Goal: Task Accomplishment & Management: Manage account settings

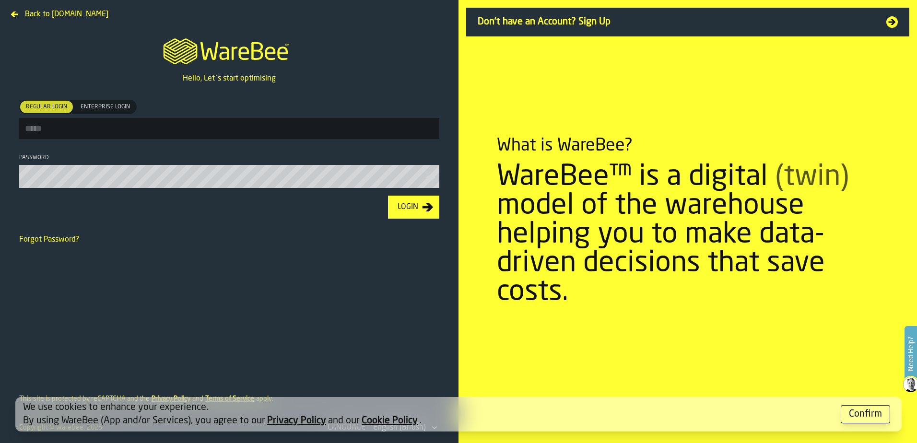
type input "**********"
click at [399, 213] on div "Login" at bounding box center [408, 207] width 28 height 12
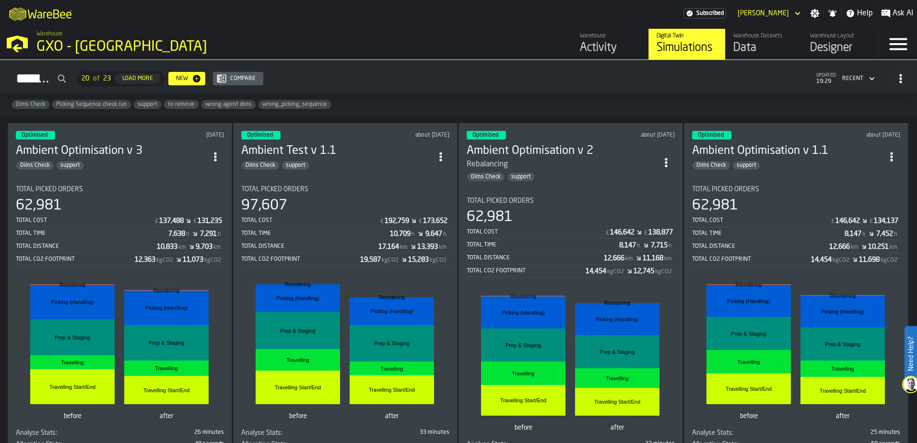
click at [593, 53] on div "Activity" at bounding box center [610, 47] width 61 height 15
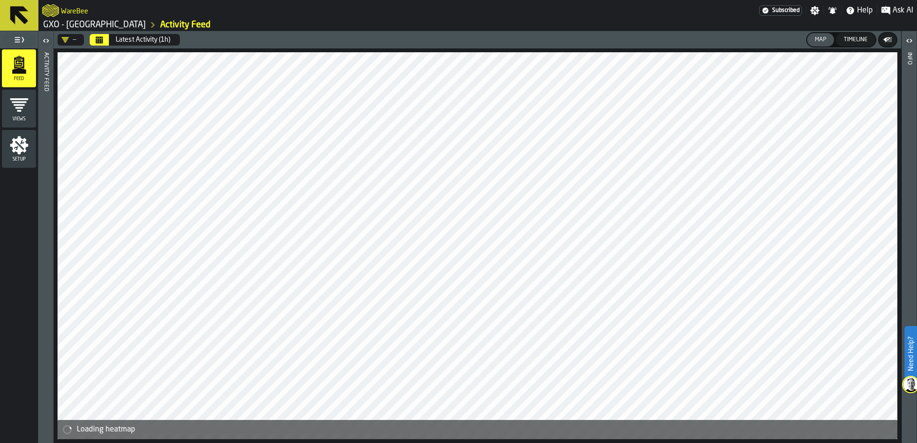
click at [48, 38] on icon "button-toggle-Open" at bounding box center [46, 41] width 12 height 12
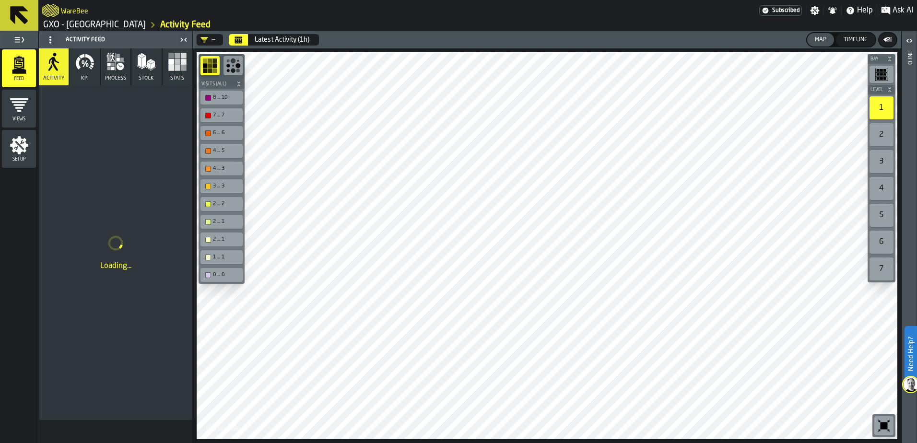
click at [815, 12] on icon "button-toggle-Settings" at bounding box center [815, 11] width 10 height 10
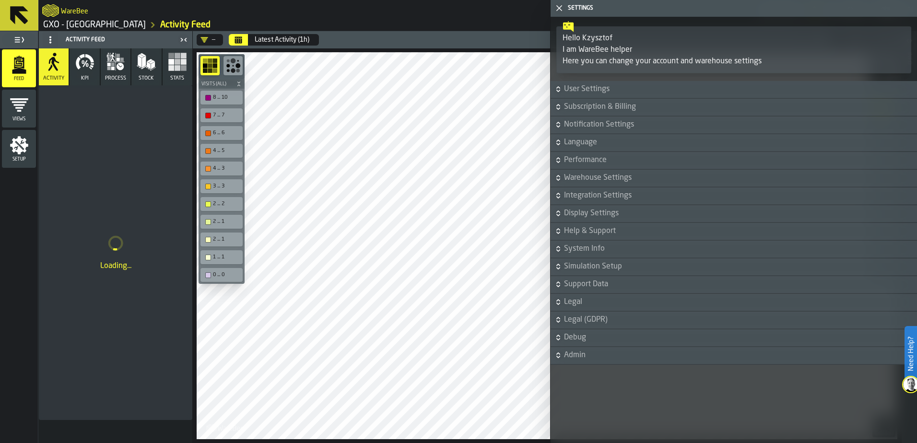
click at [560, 8] on icon "button-toggle-Close me" at bounding box center [559, 8] width 12 height 12
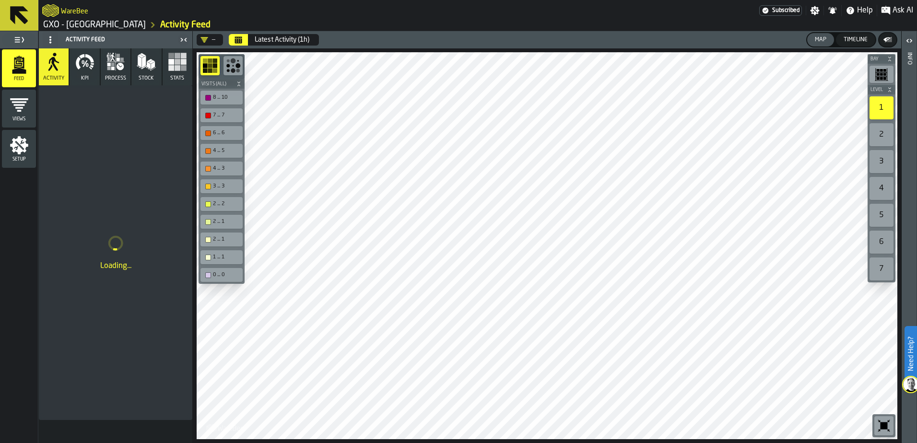
click at [23, 35] on icon "button-toggle-Toggle Full Menu" at bounding box center [19, 40] width 12 height 12
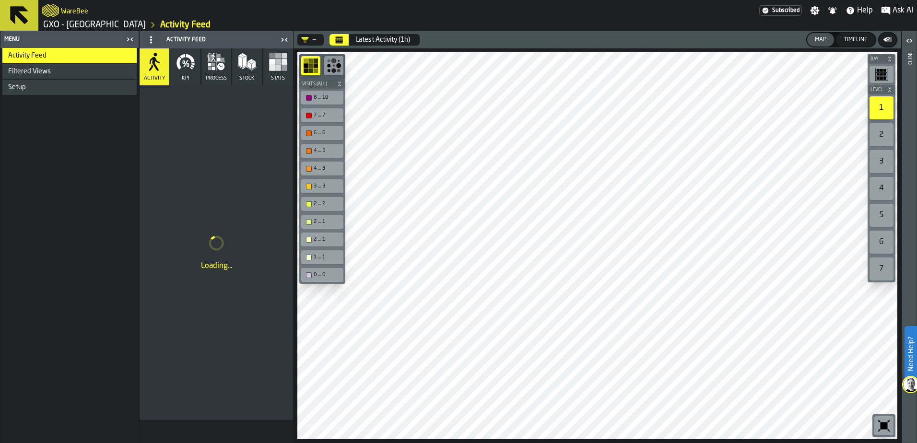
click at [23, 36] on div "Menu" at bounding box center [62, 39] width 121 height 7
click at [15, 38] on div "Menu" at bounding box center [62, 39] width 121 height 7
click at [130, 37] on icon "button-toggle-Close me" at bounding box center [130, 40] width 12 height 12
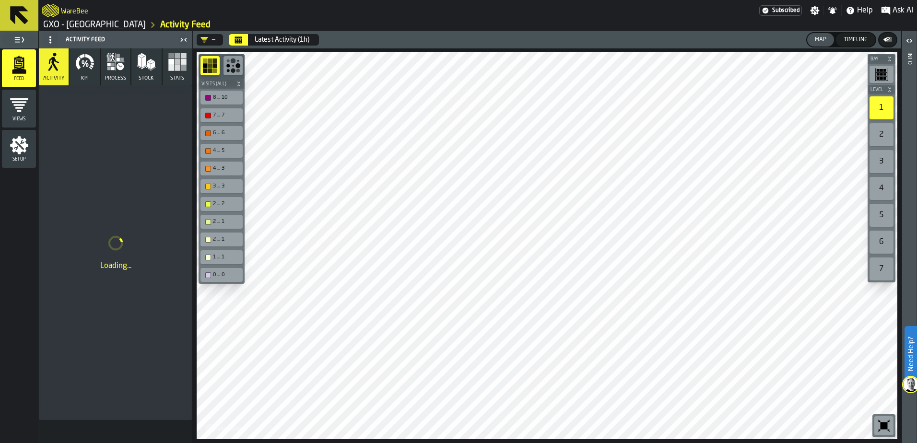
click at [26, 150] on icon "menu Setup" at bounding box center [19, 145] width 19 height 19
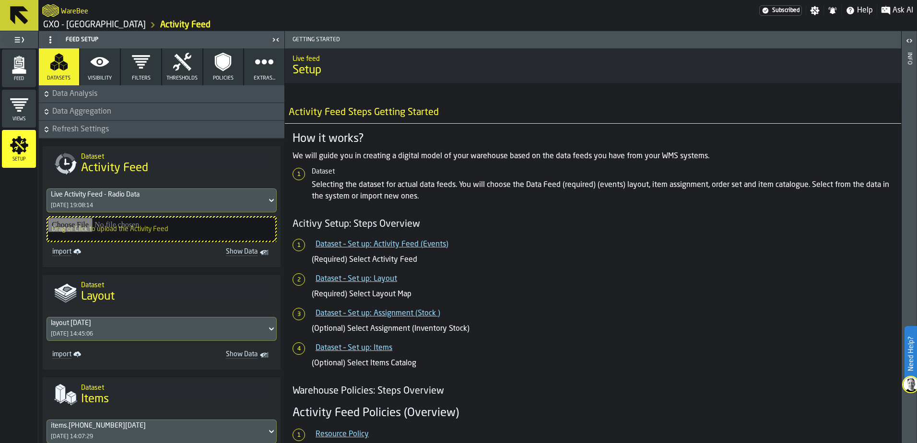
click at [262, 67] on icon "button" at bounding box center [264, 61] width 19 height 19
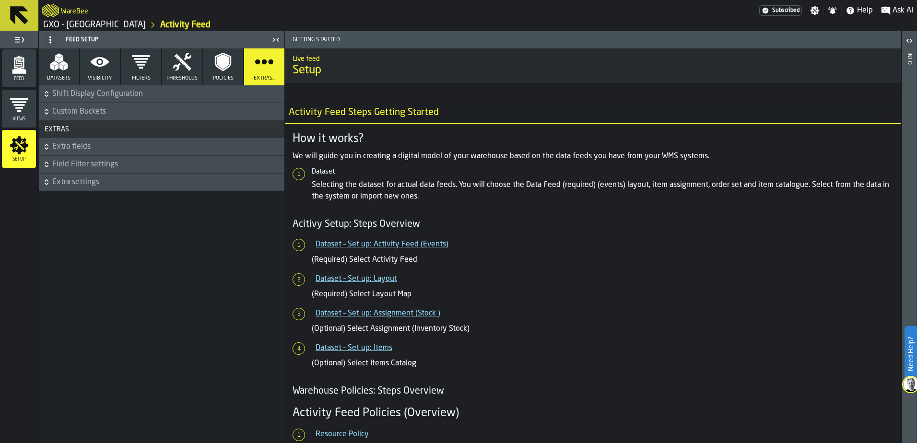
click at [229, 64] on icon "button" at bounding box center [223, 62] width 12 height 15
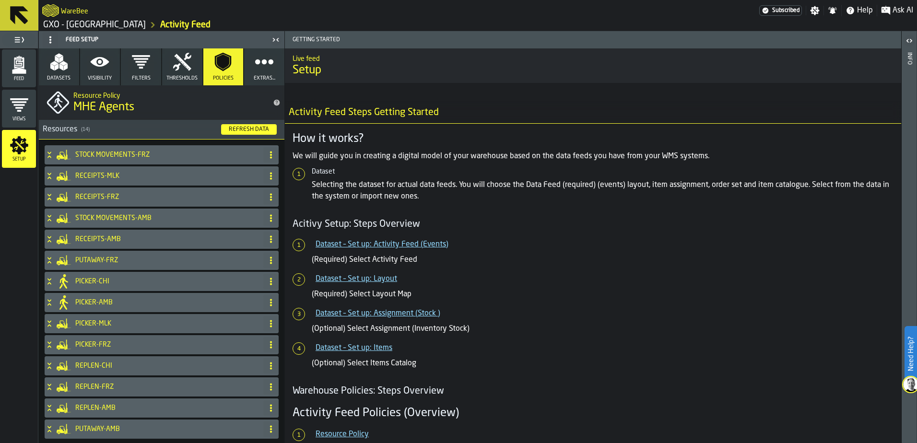
click at [176, 65] on icon "button" at bounding box center [182, 62] width 18 height 18
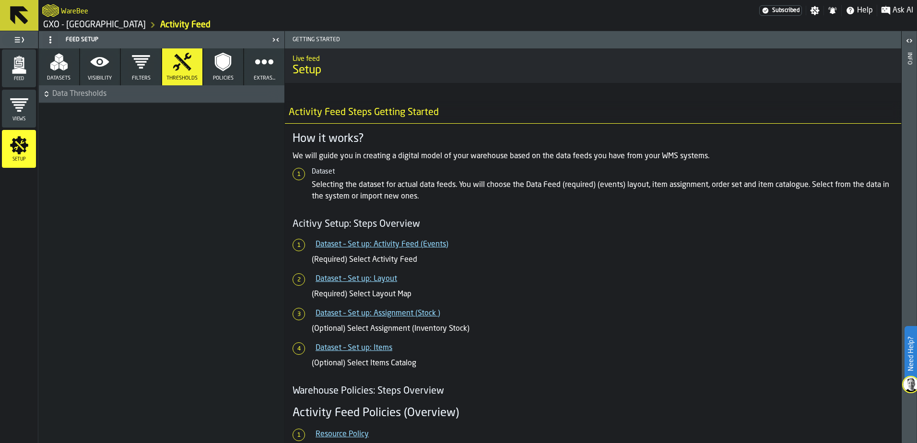
click at [144, 63] on icon "button" at bounding box center [140, 61] width 19 height 19
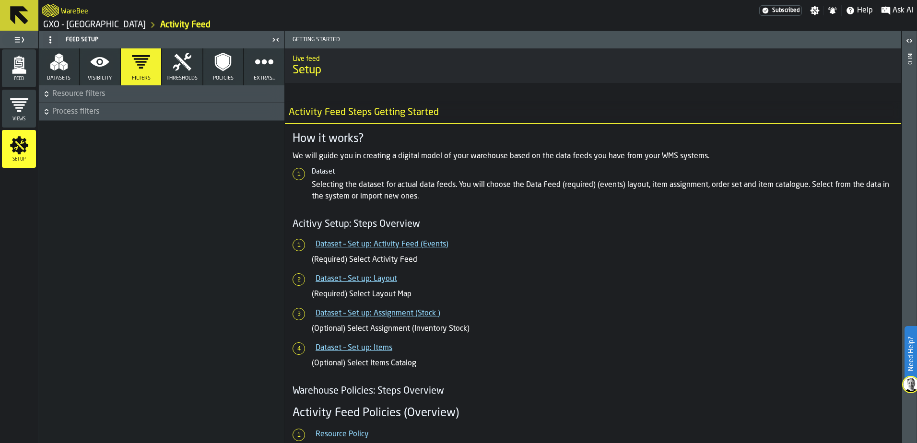
click at [84, 58] on button "Visibility" at bounding box center [100, 66] width 40 height 37
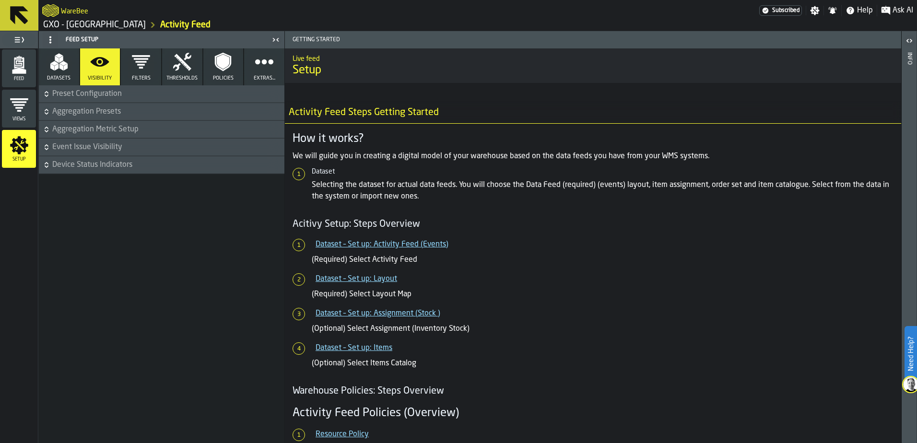
click at [70, 58] on button "Datasets" at bounding box center [59, 66] width 40 height 37
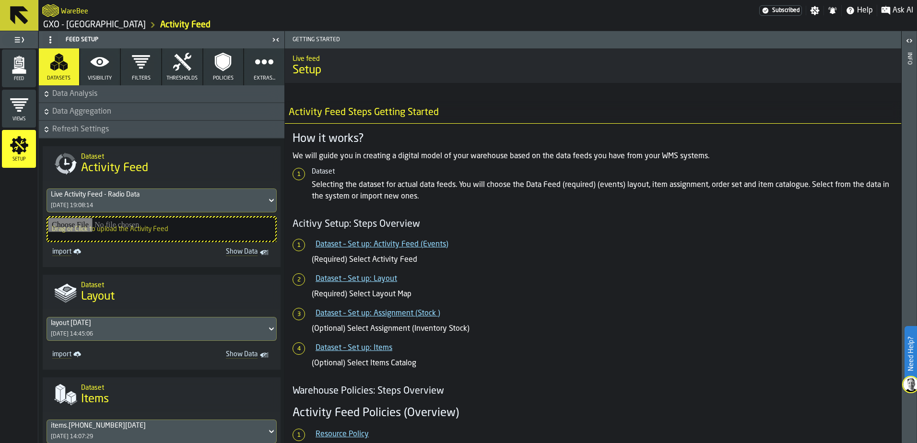
click at [812, 12] on icon "button-toggle-Settings" at bounding box center [814, 10] width 9 height 9
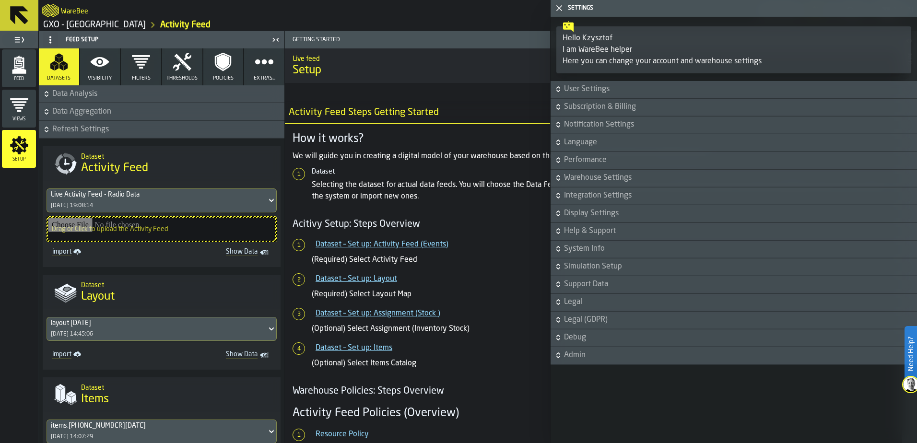
click at [559, 90] on icon "button-" at bounding box center [558, 89] width 10 height 10
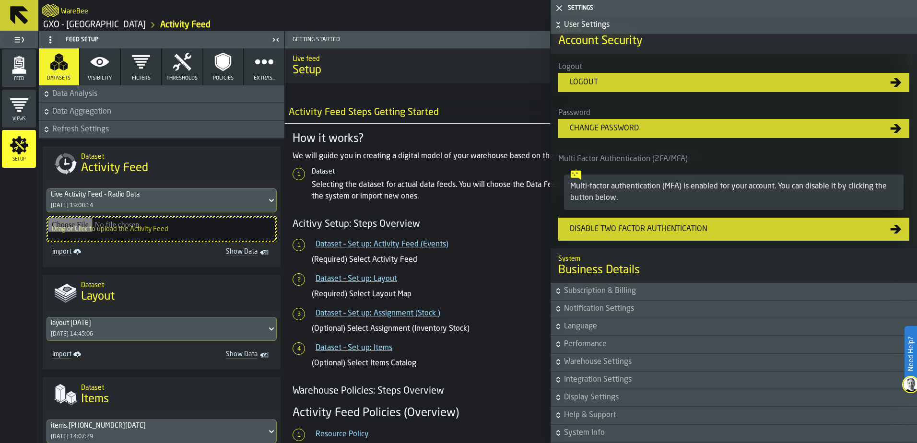
scroll to position [336, 0]
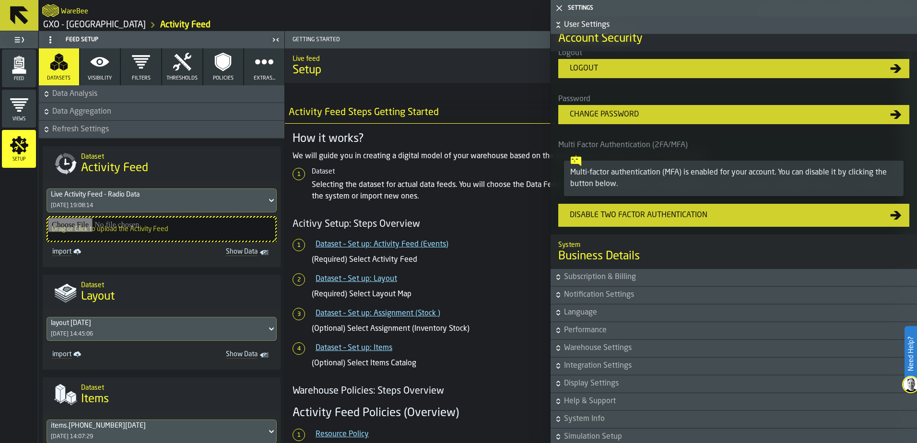
click at [560, 282] on icon "button-" at bounding box center [558, 277] width 10 height 10
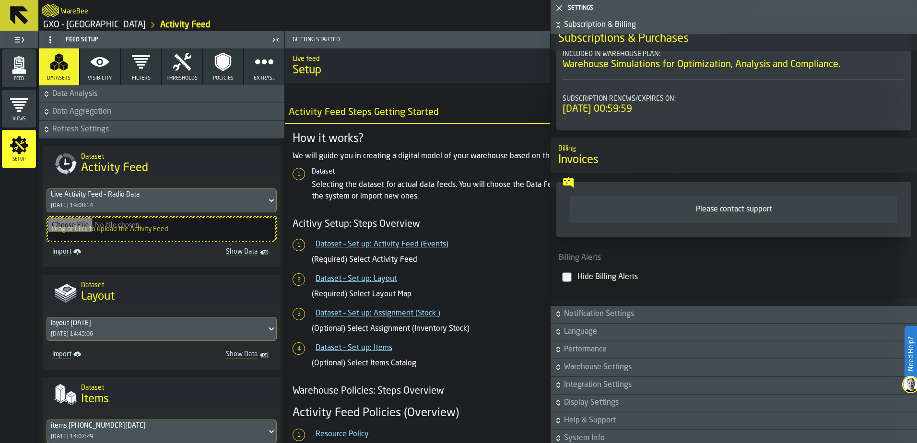
scroll to position [719, 0]
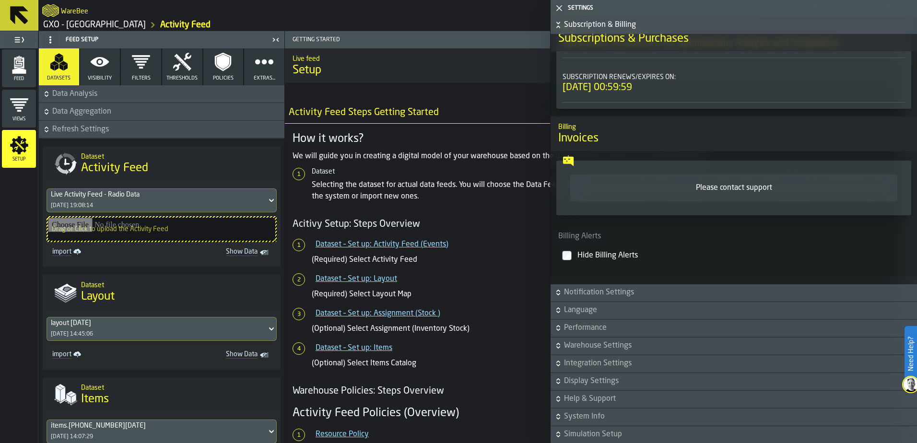
click at [559, 297] on icon "button-" at bounding box center [558, 293] width 10 height 10
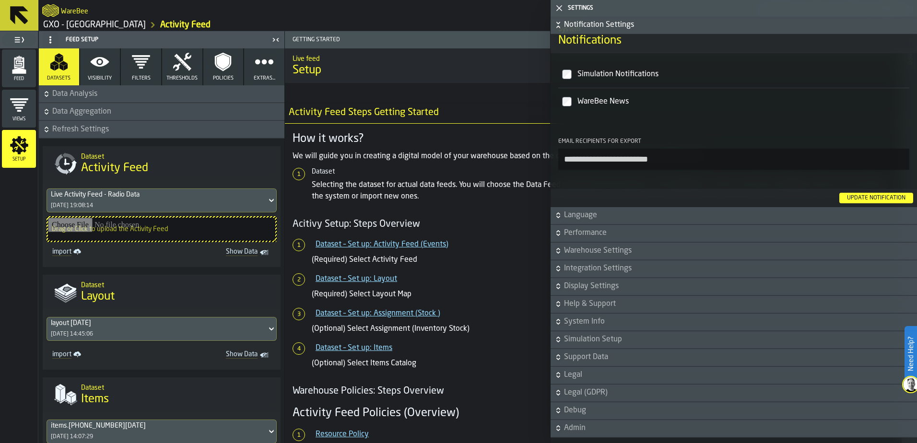
scroll to position [1007, 0]
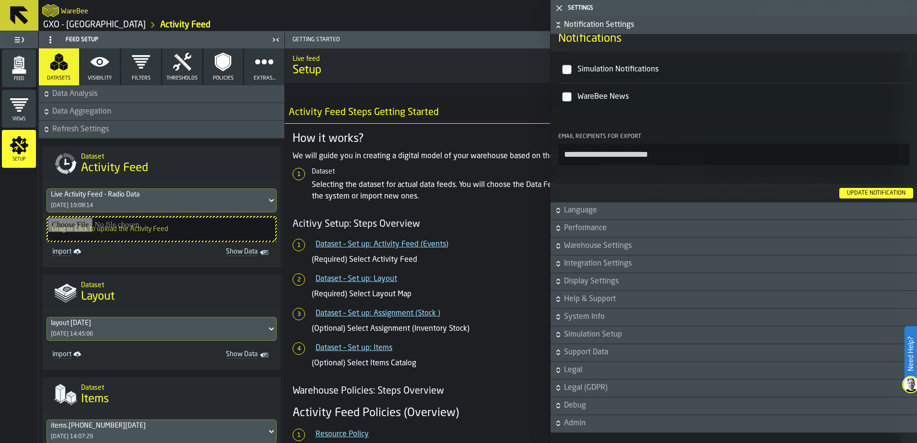
click at [557, 213] on icon "button-" at bounding box center [558, 212] width 3 height 2
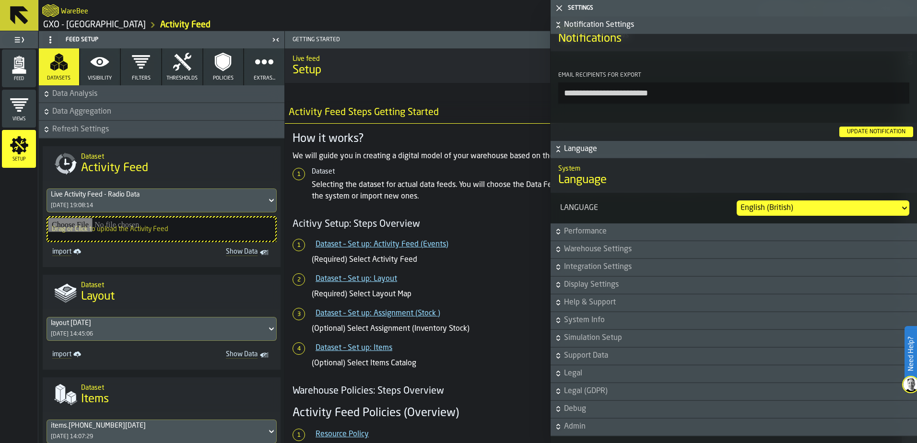
scroll to position [1091, 0]
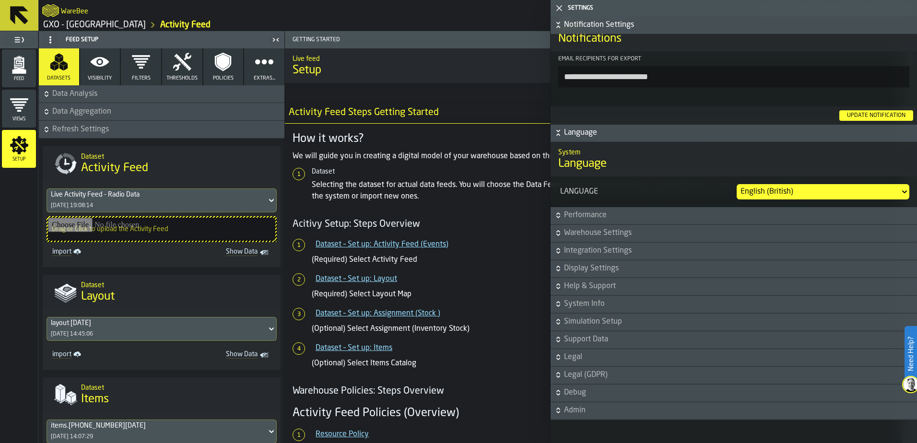
click at [558, 219] on icon "button-" at bounding box center [558, 215] width 10 height 10
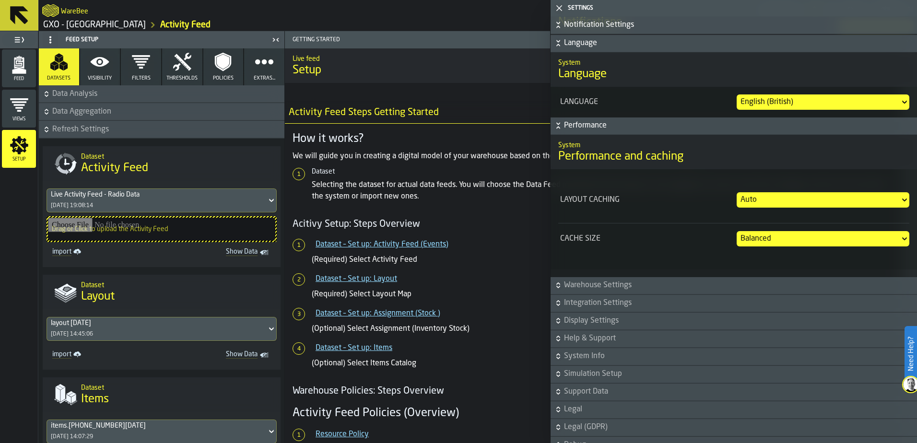
scroll to position [1187, 0]
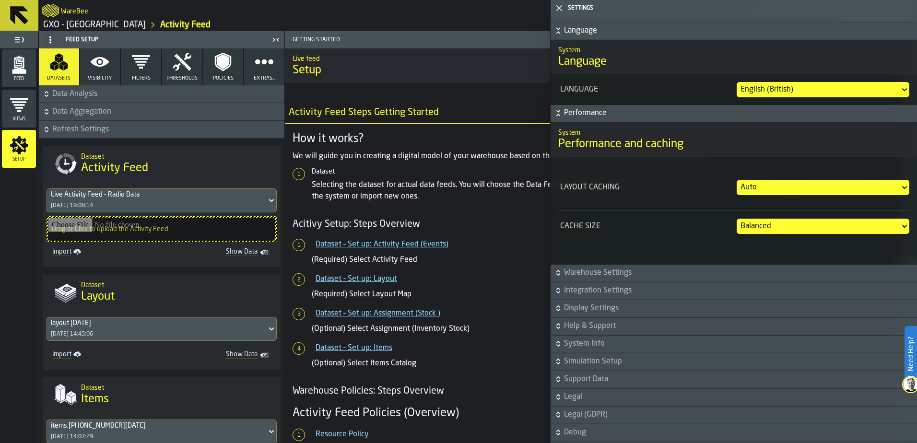
click at [559, 276] on icon "button-" at bounding box center [558, 273] width 10 height 10
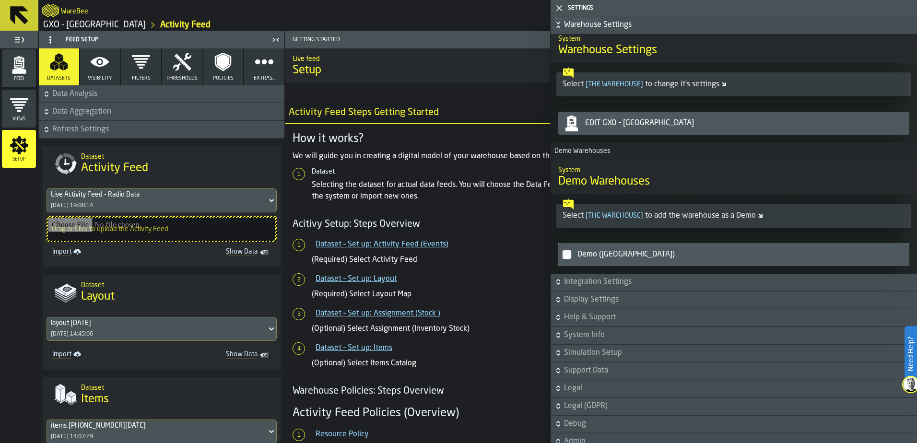
scroll to position [1495, 0]
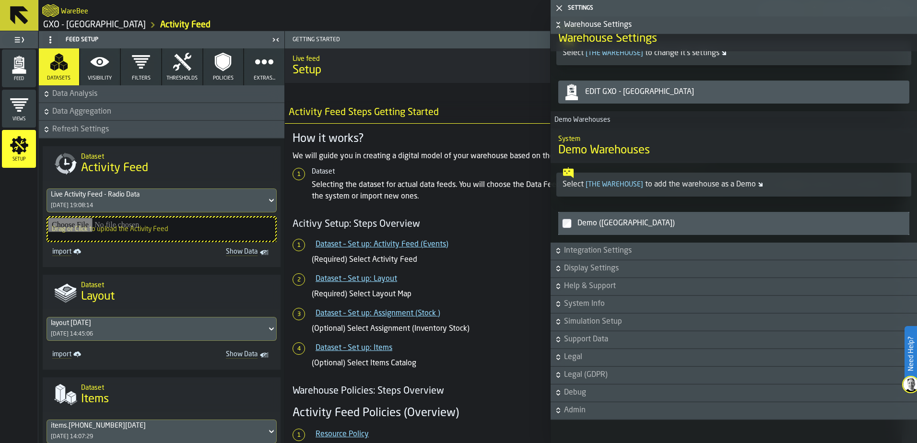
click at [561, 411] on icon "button-" at bounding box center [558, 411] width 10 height 10
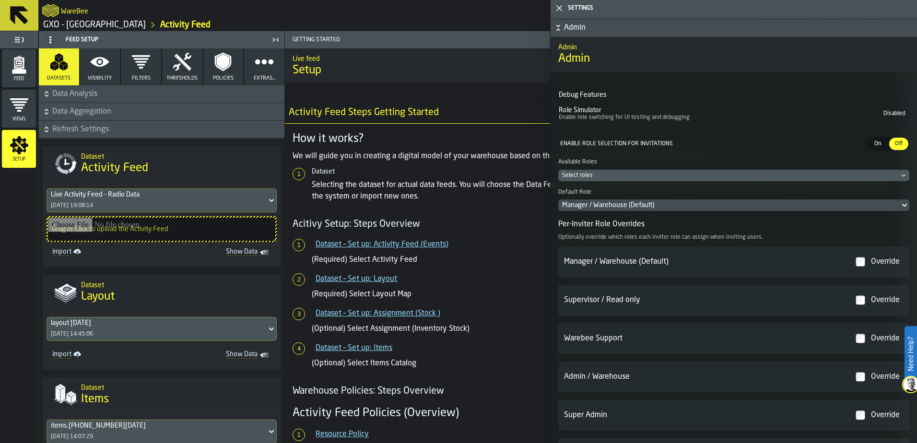
scroll to position [1878, 0]
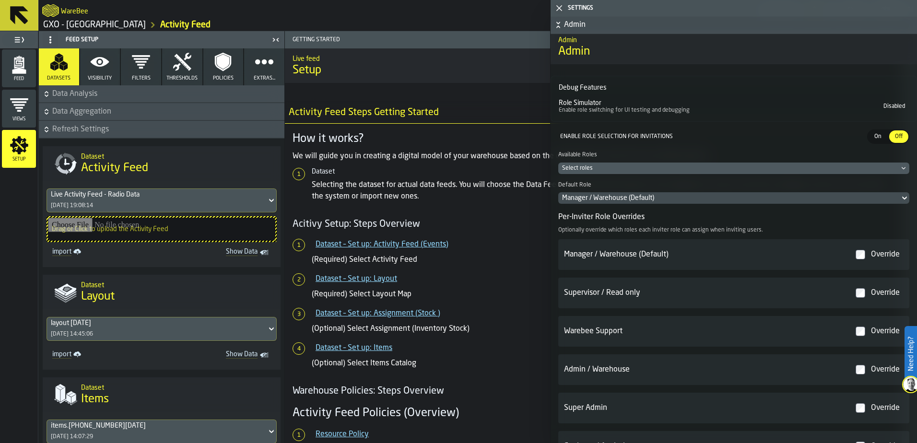
click at [595, 172] on div "Select roles" at bounding box center [729, 168] width 334 height 7
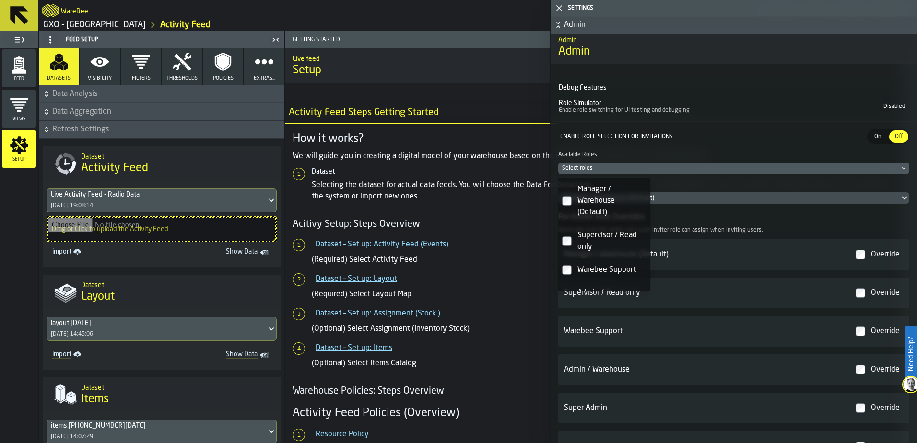
click at [595, 172] on div "Select roles" at bounding box center [729, 168] width 334 height 7
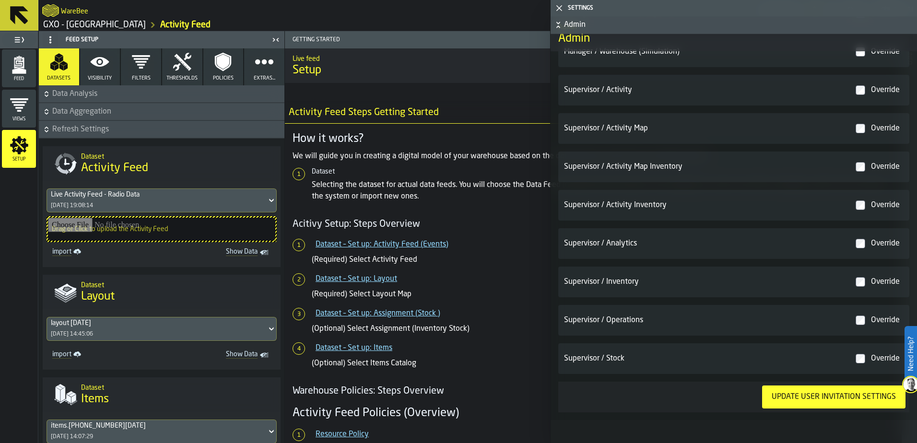
scroll to position [2780, 0]
click at [559, 23] on icon "button-" at bounding box center [558, 25] width 10 height 10
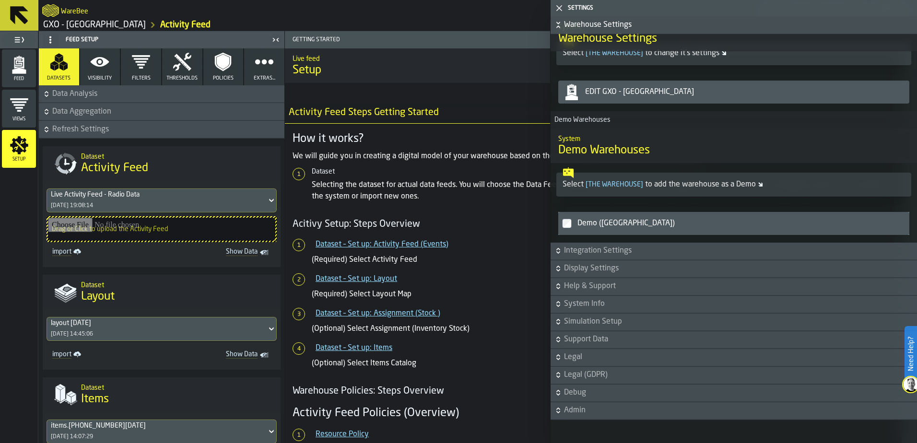
scroll to position [1495, 0]
click at [559, 25] on icon "button-" at bounding box center [558, 25] width 10 height 10
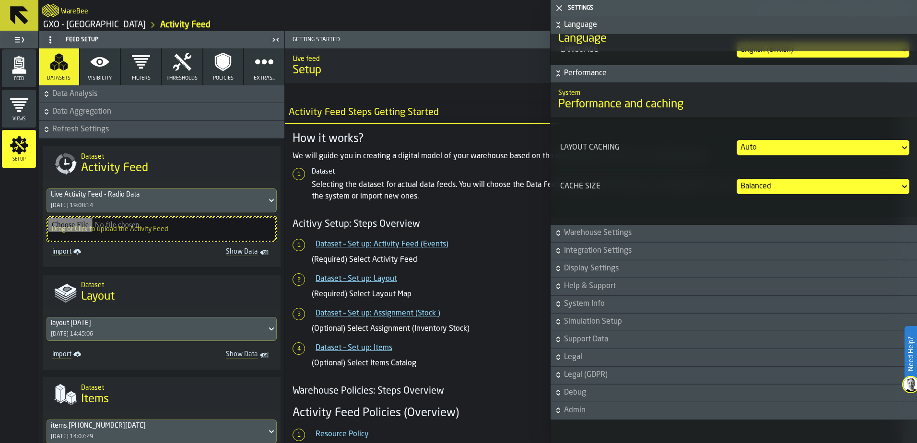
scroll to position [1233, 0]
click at [558, 71] on icon "button-" at bounding box center [558, 74] width 10 height 10
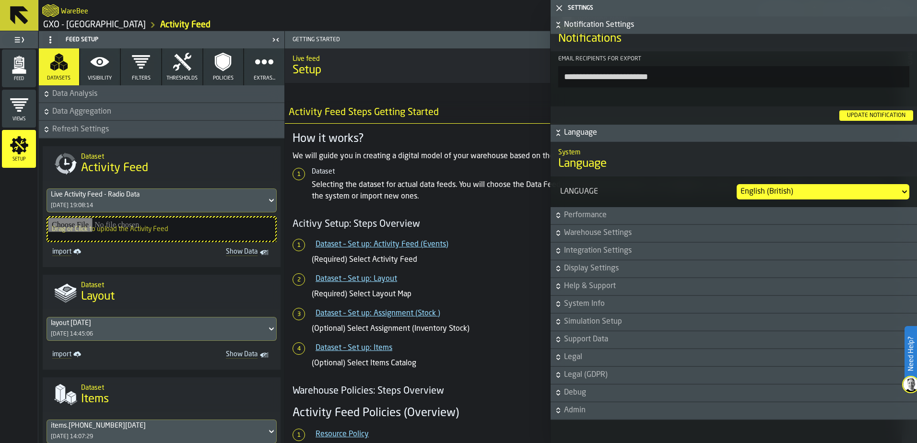
click at [557, 131] on icon "button-" at bounding box center [558, 131] width 3 height 2
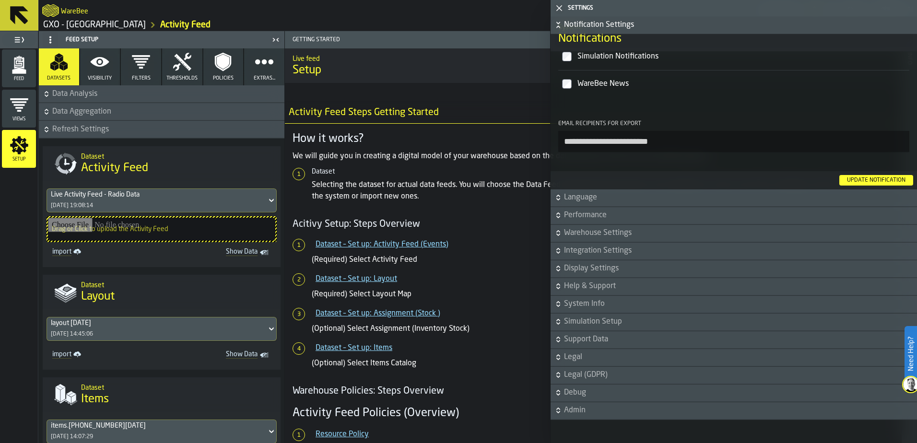
click at [558, 21] on icon "button-" at bounding box center [558, 25] width 10 height 10
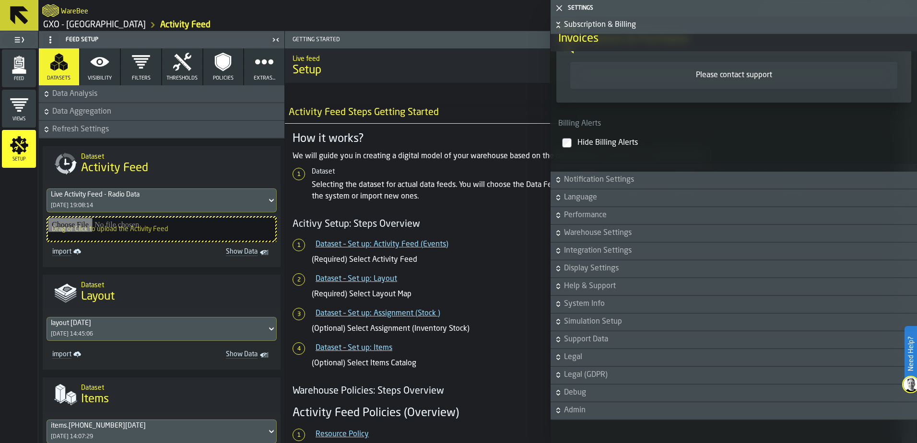
click at [559, 10] on icon "button-toggle-Close me" at bounding box center [559, 8] width 12 height 12
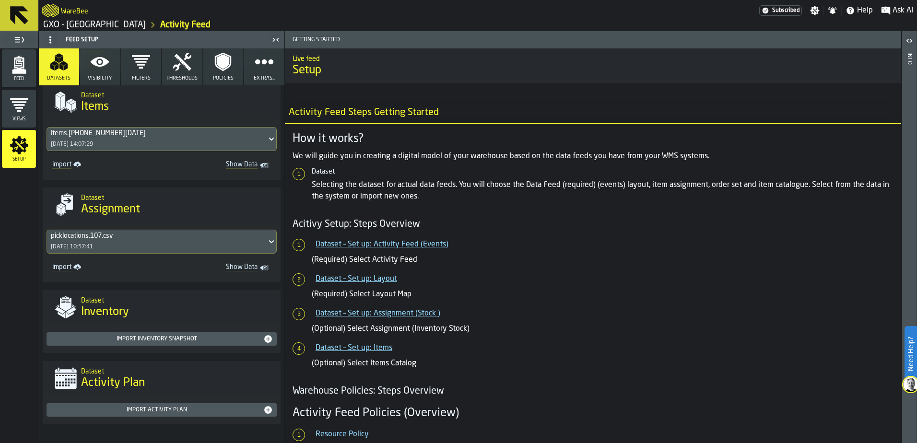
scroll to position [295, 0]
click at [260, 66] on icon "button" at bounding box center [264, 61] width 19 height 19
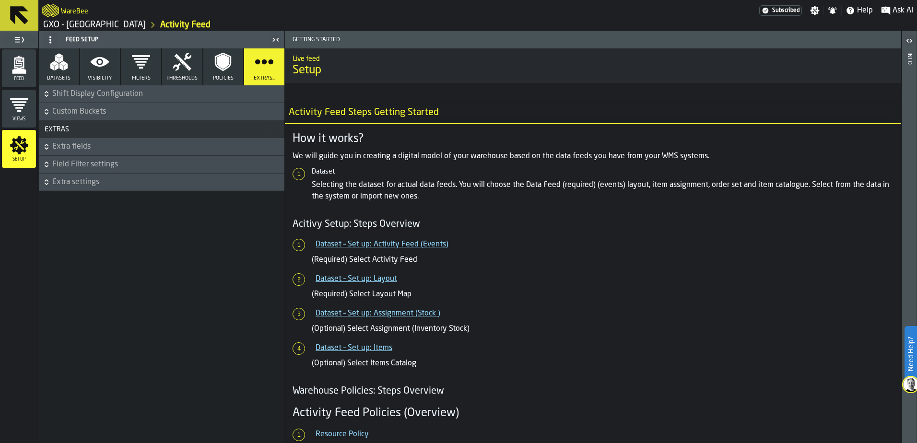
click at [44, 182] on icon "button-" at bounding box center [47, 182] width 10 height 10
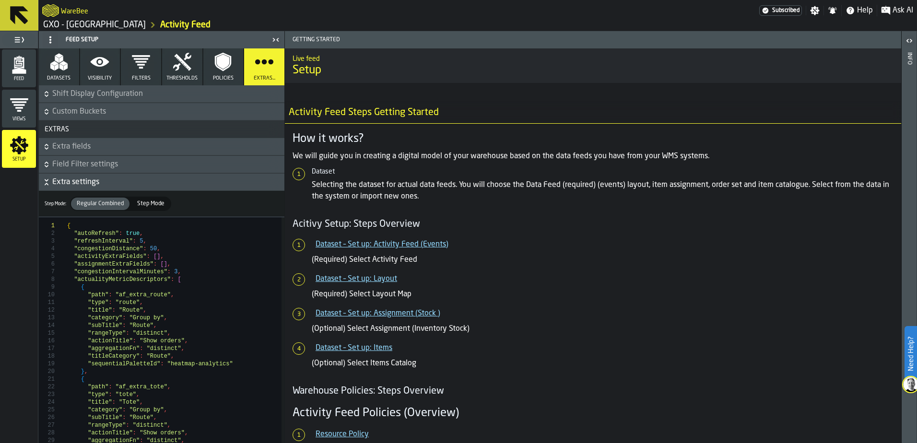
click at [44, 182] on icon "button-" at bounding box center [47, 182] width 10 height 10
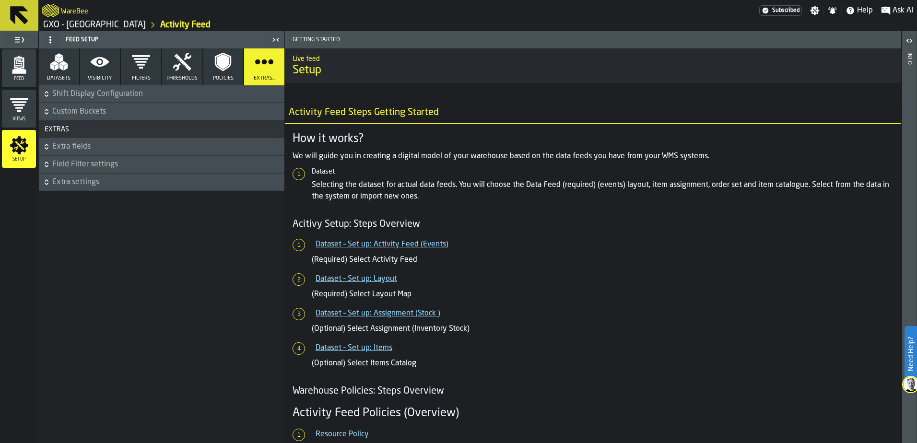
click at [48, 171] on button "Field Filter settings" at bounding box center [161, 164] width 245 height 17
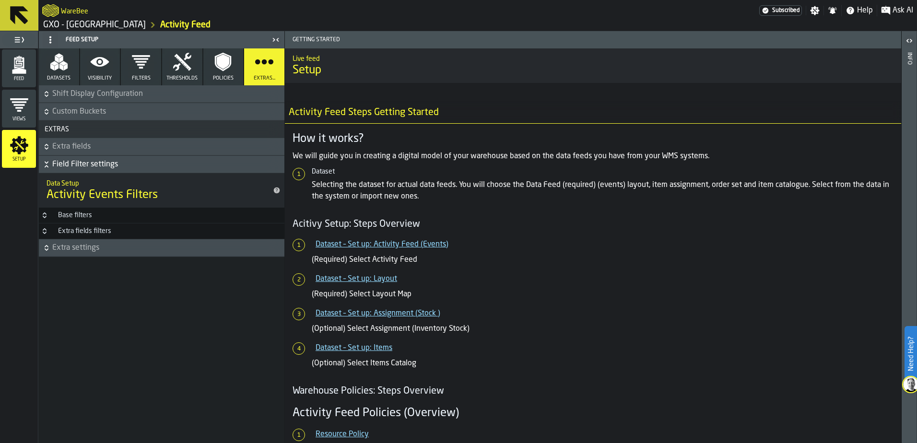
click at [47, 168] on icon "button-" at bounding box center [47, 165] width 10 height 10
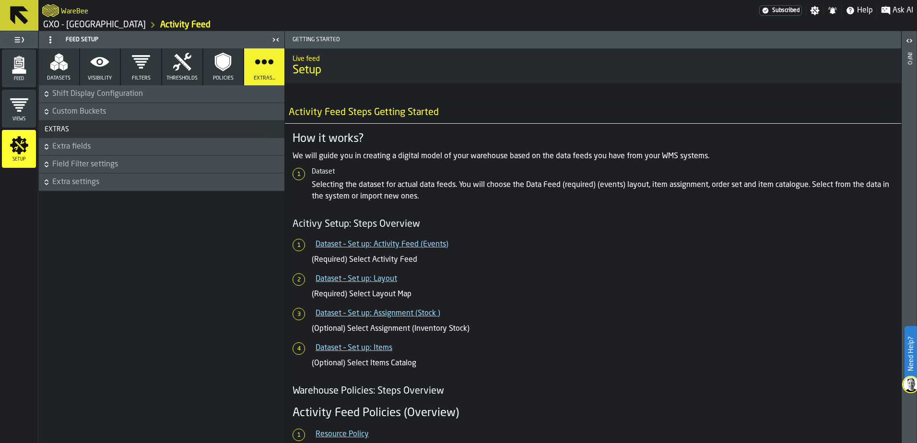
click at [47, 147] on icon "button-" at bounding box center [47, 147] width 10 height 10
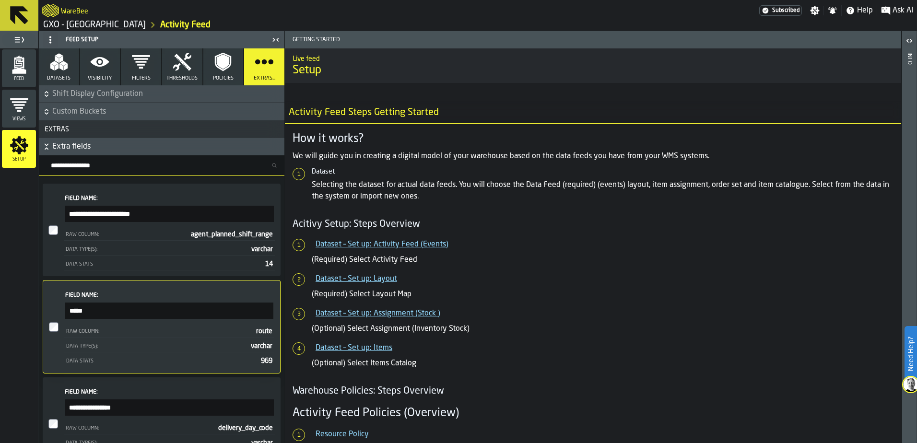
click at [47, 113] on icon "button-" at bounding box center [47, 112] width 10 height 10
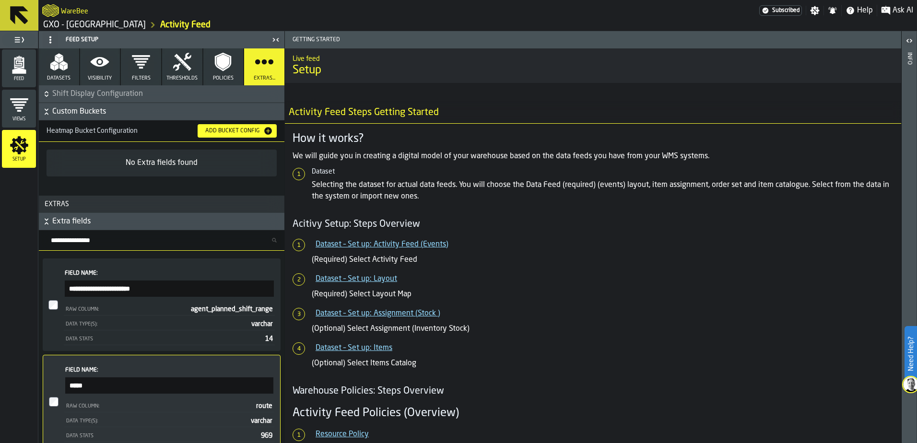
click at [47, 91] on icon "button-" at bounding box center [47, 94] width 10 height 10
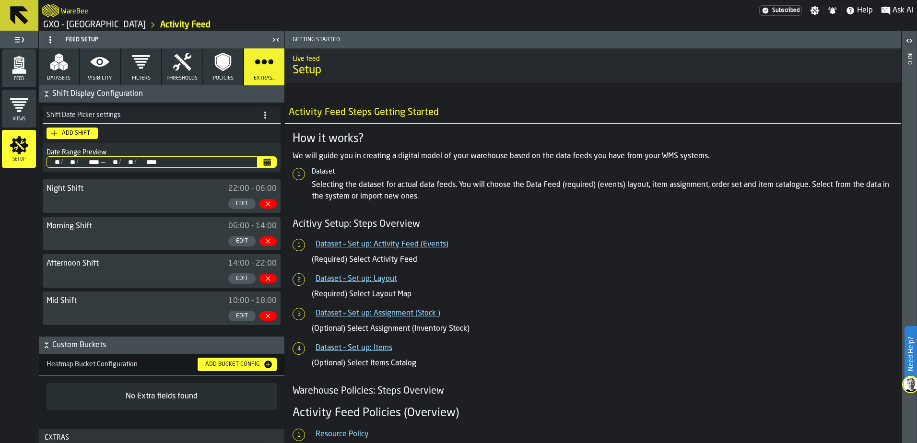
click at [30, 70] on div "Feed" at bounding box center [19, 68] width 34 height 26
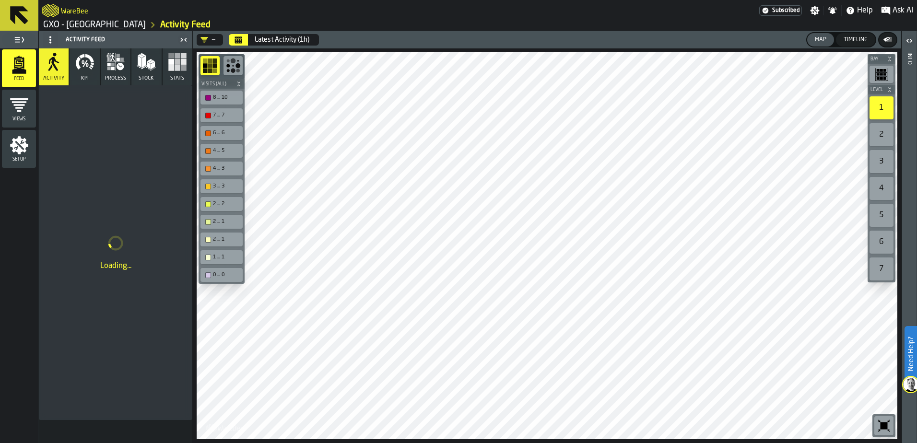
click at [23, 118] on span "Views" at bounding box center [19, 119] width 34 height 5
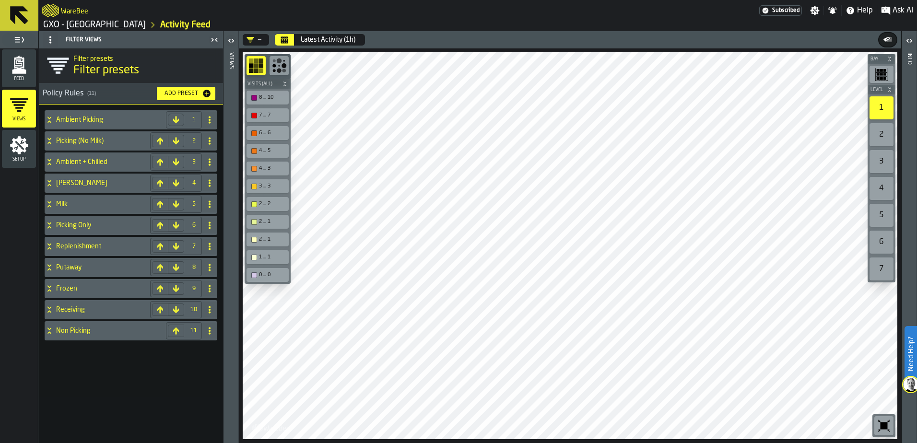
click at [27, 161] on span "Setup" at bounding box center [19, 159] width 34 height 5
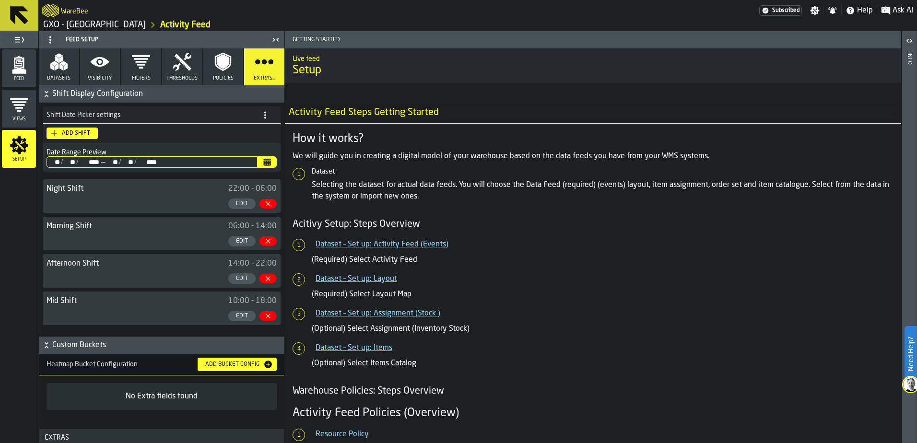
click at [46, 94] on icon "button-" at bounding box center [47, 94] width 10 height 10
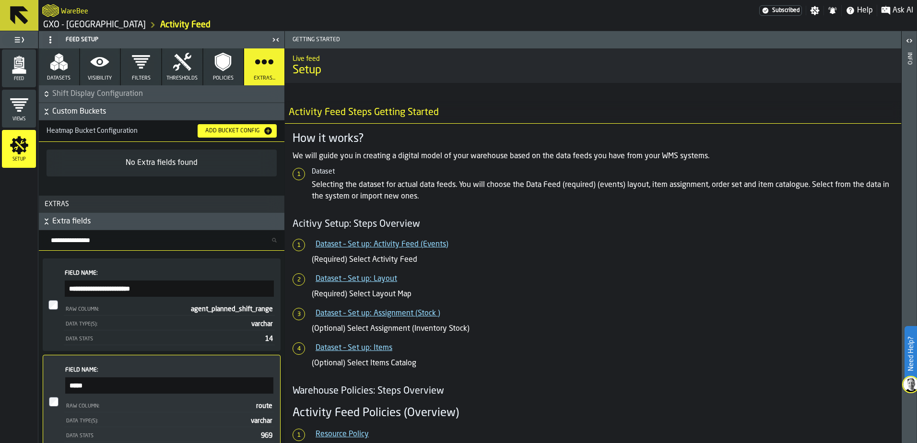
click at [46, 115] on icon "button-" at bounding box center [47, 112] width 10 height 10
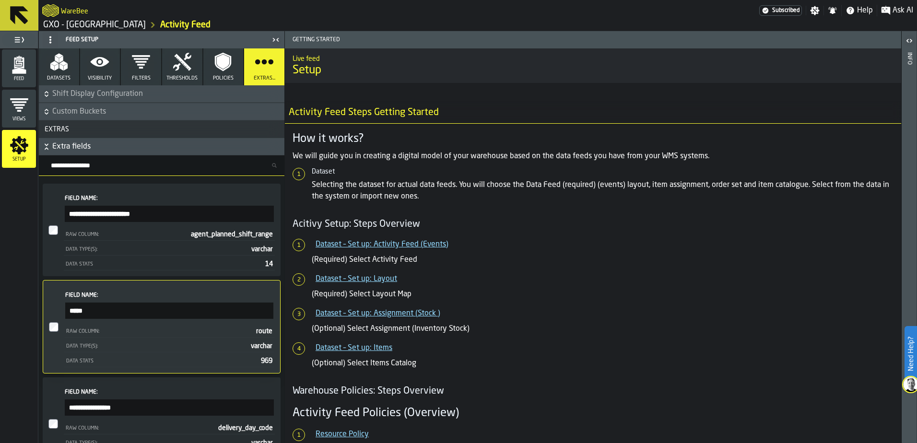
click at [40, 147] on button "Extra fields" at bounding box center [161, 146] width 245 height 17
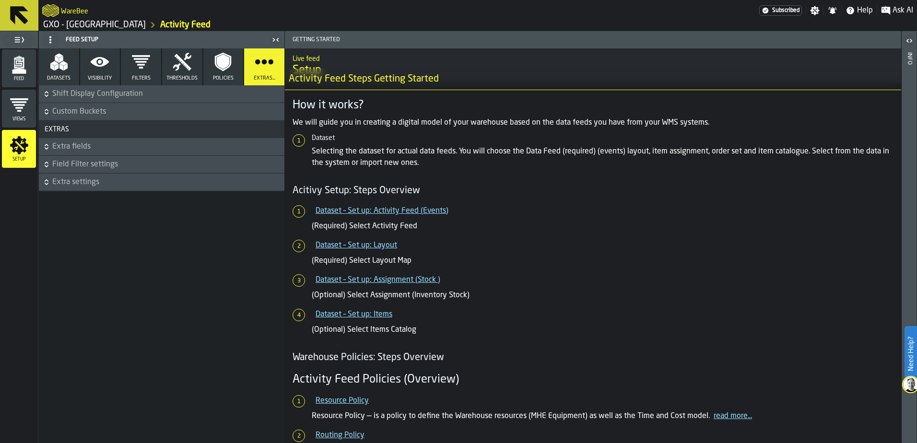
scroll to position [96, 0]
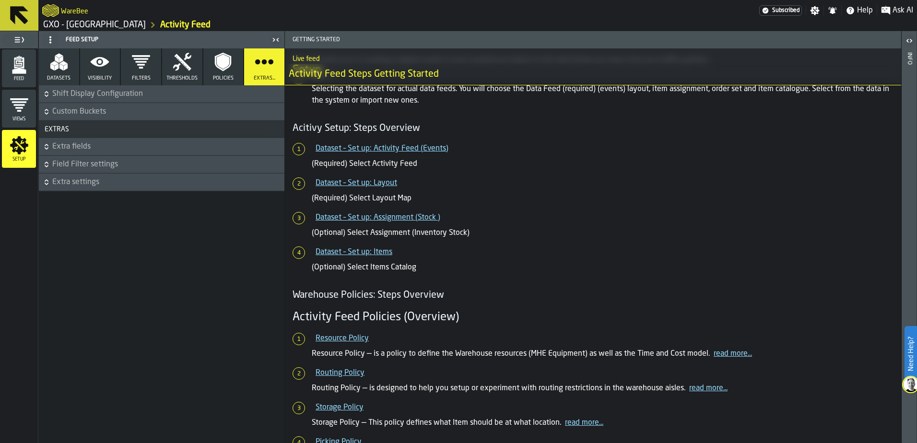
click at [58, 12] on icon "logo-header" at bounding box center [50, 10] width 17 height 12
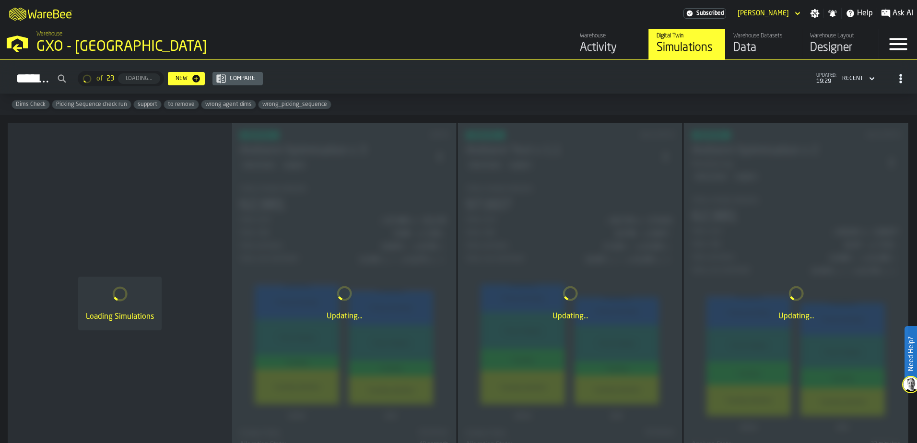
click at [855, 40] on div "Warehouse Layout Designer" at bounding box center [840, 44] width 61 height 23
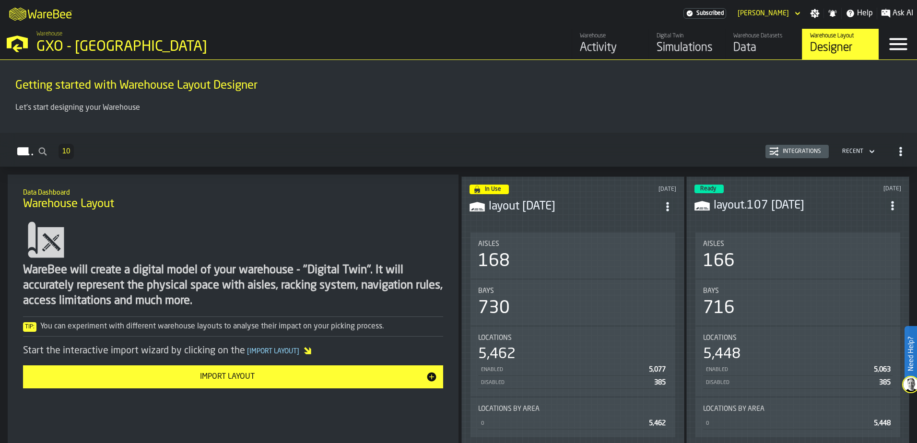
click at [906, 46] on icon "button-toggle-Menu" at bounding box center [897, 44] width 23 height 23
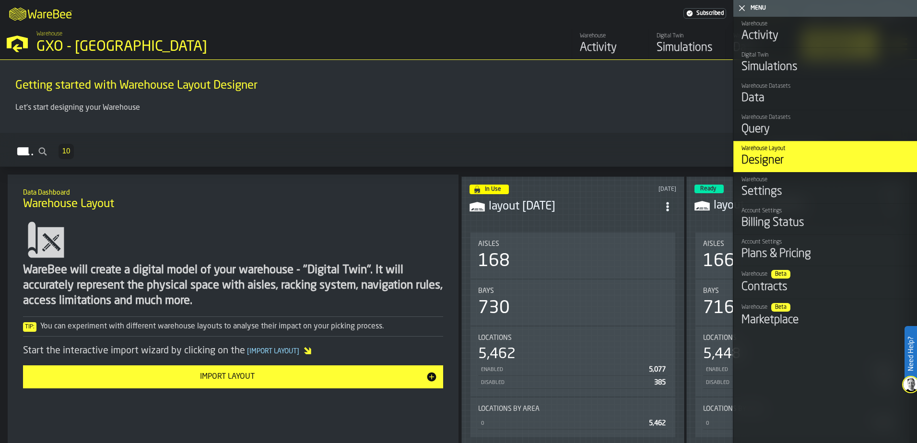
click at [769, 192] on div "Settings" at bounding box center [825, 191] width 168 height 15
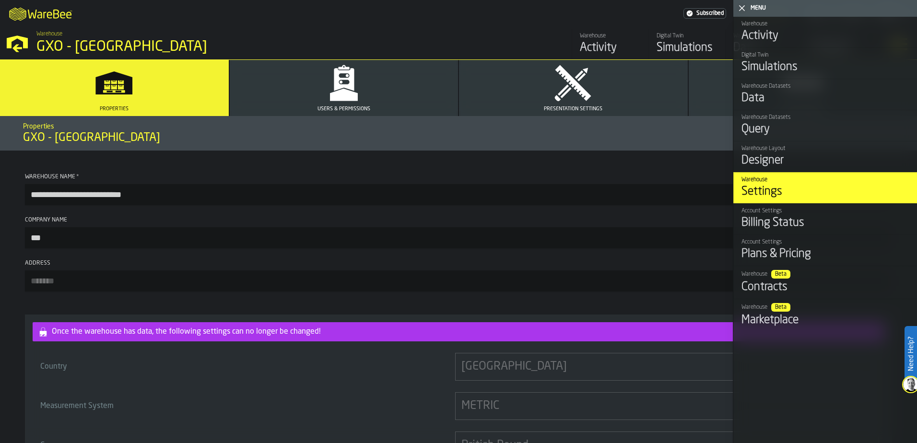
click at [406, 87] on button "Users & Permissions" at bounding box center [344, 88] width 229 height 56
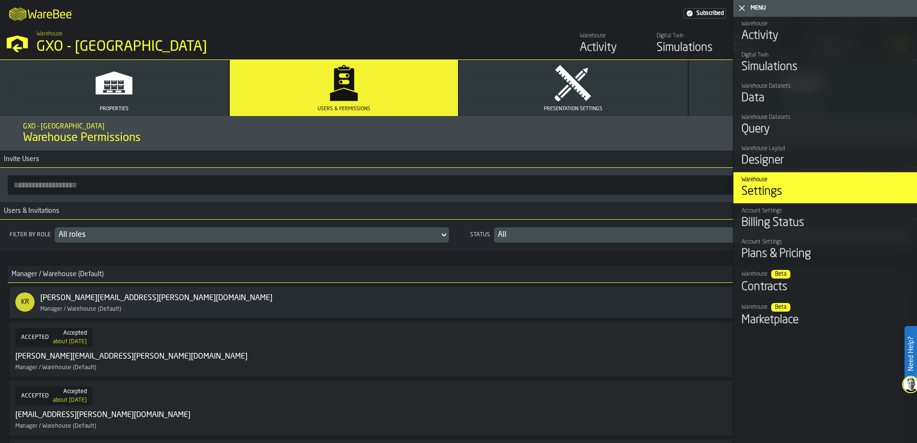
click at [99, 186] on input "button-toolbar-" at bounding box center [374, 184] width 733 height 19
click at [47, 191] on input "button-toolbar-" at bounding box center [374, 184] width 733 height 19
type input "**********"
click at [742, 7] on icon "button-toggle-Close me" at bounding box center [742, 8] width 12 height 12
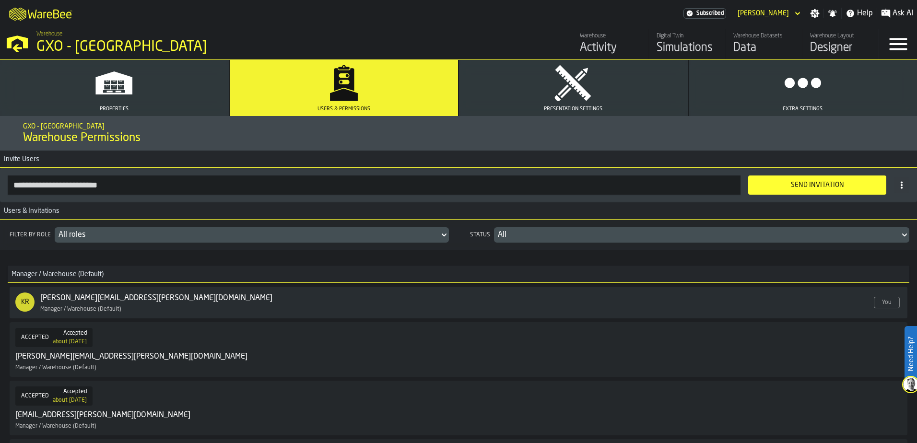
click at [836, 187] on div "Send Invitation" at bounding box center [817, 185] width 127 height 8
